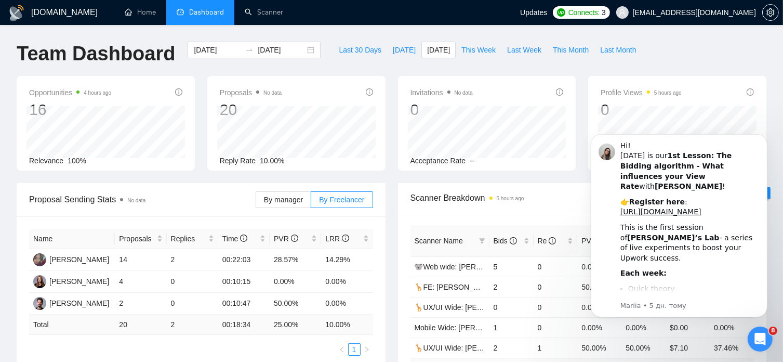
scroll to position [0, 15]
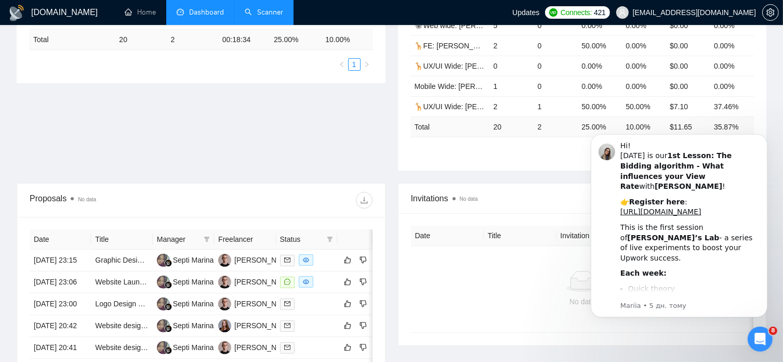
click at [274, 14] on link "Scanner" at bounding box center [264, 12] width 38 height 9
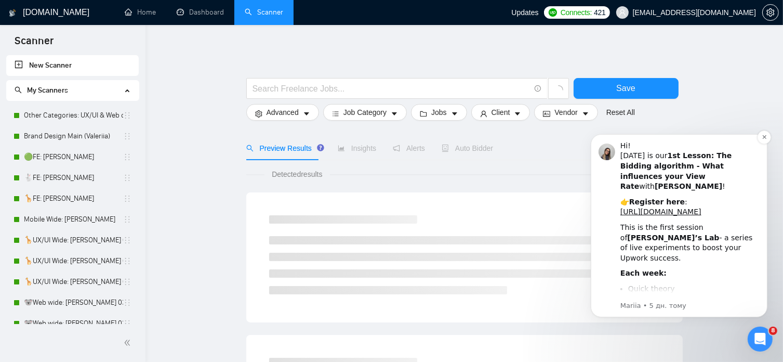
click at [717, 196] on div "👉 Register here : https://us06web.zoom.us/webinar/register/WN_yzln8vSmRmSBA2aHf…" at bounding box center [689, 206] width 139 height 20
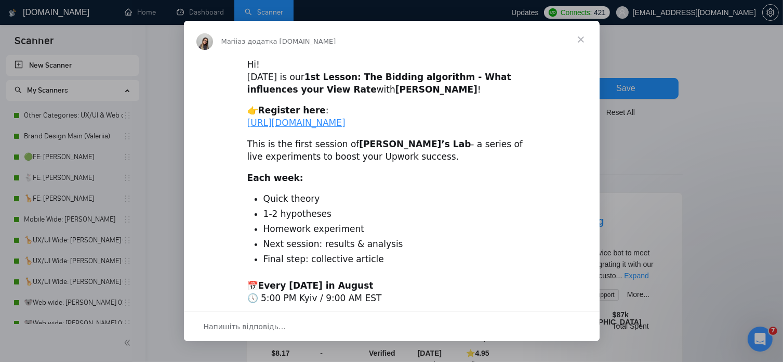
click at [580, 36] on span "Закрити" at bounding box center [580, 39] width 37 height 37
